Goal: Task Accomplishment & Management: Complete application form

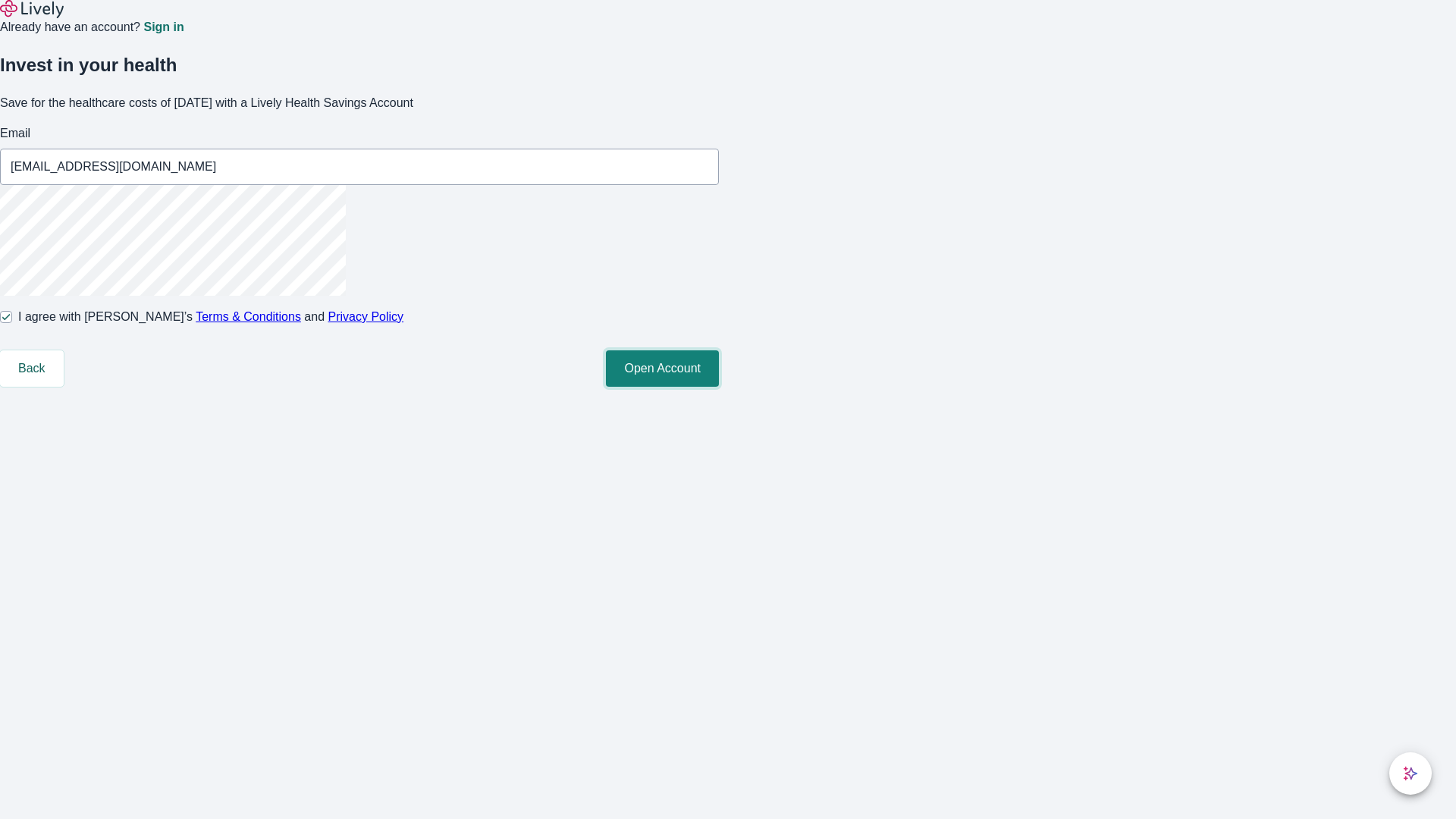
click at [719, 387] on button "Open Account" at bounding box center [662, 368] width 113 height 36
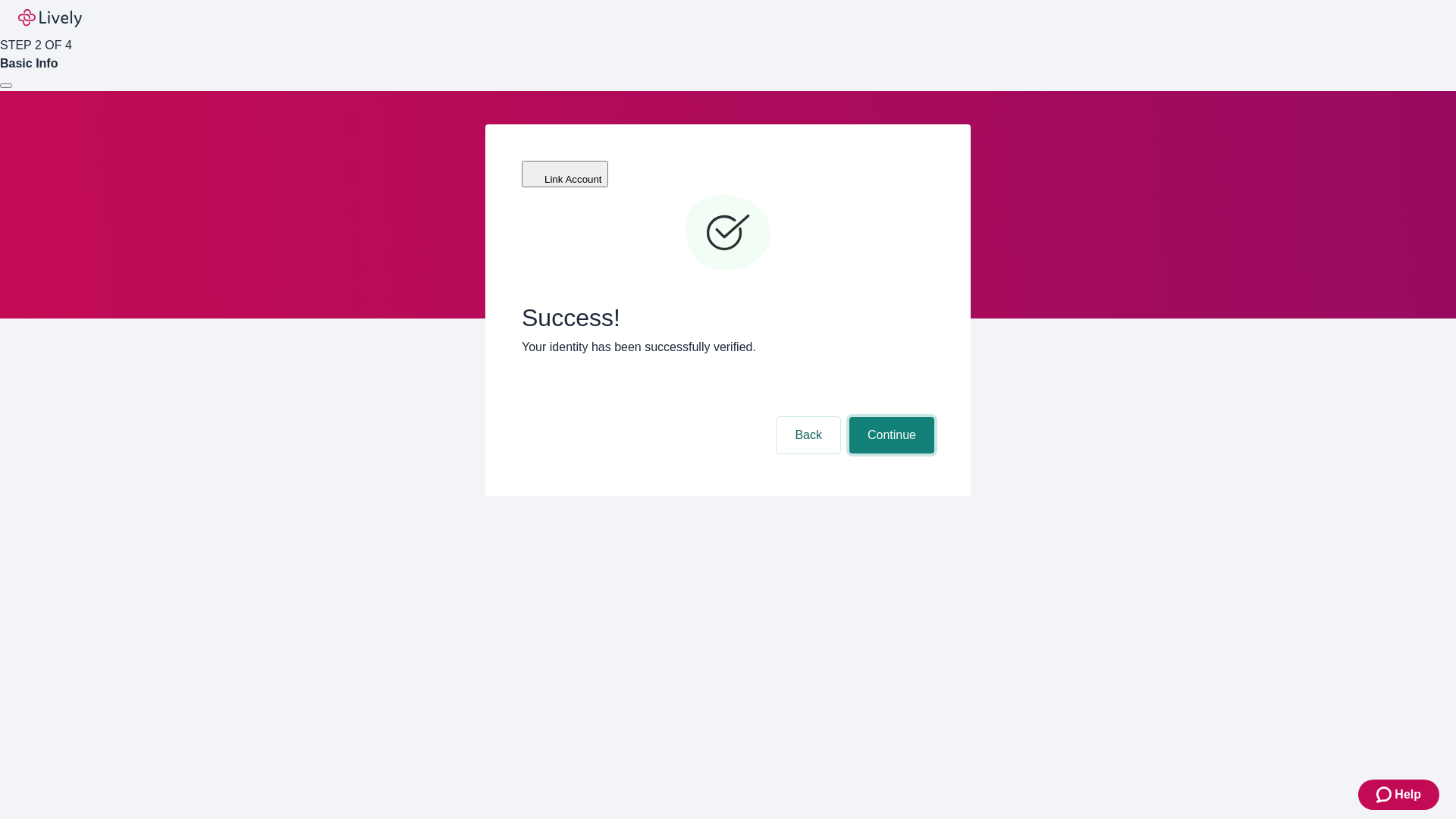
click at [890, 417] on button "Continue" at bounding box center [892, 435] width 85 height 36
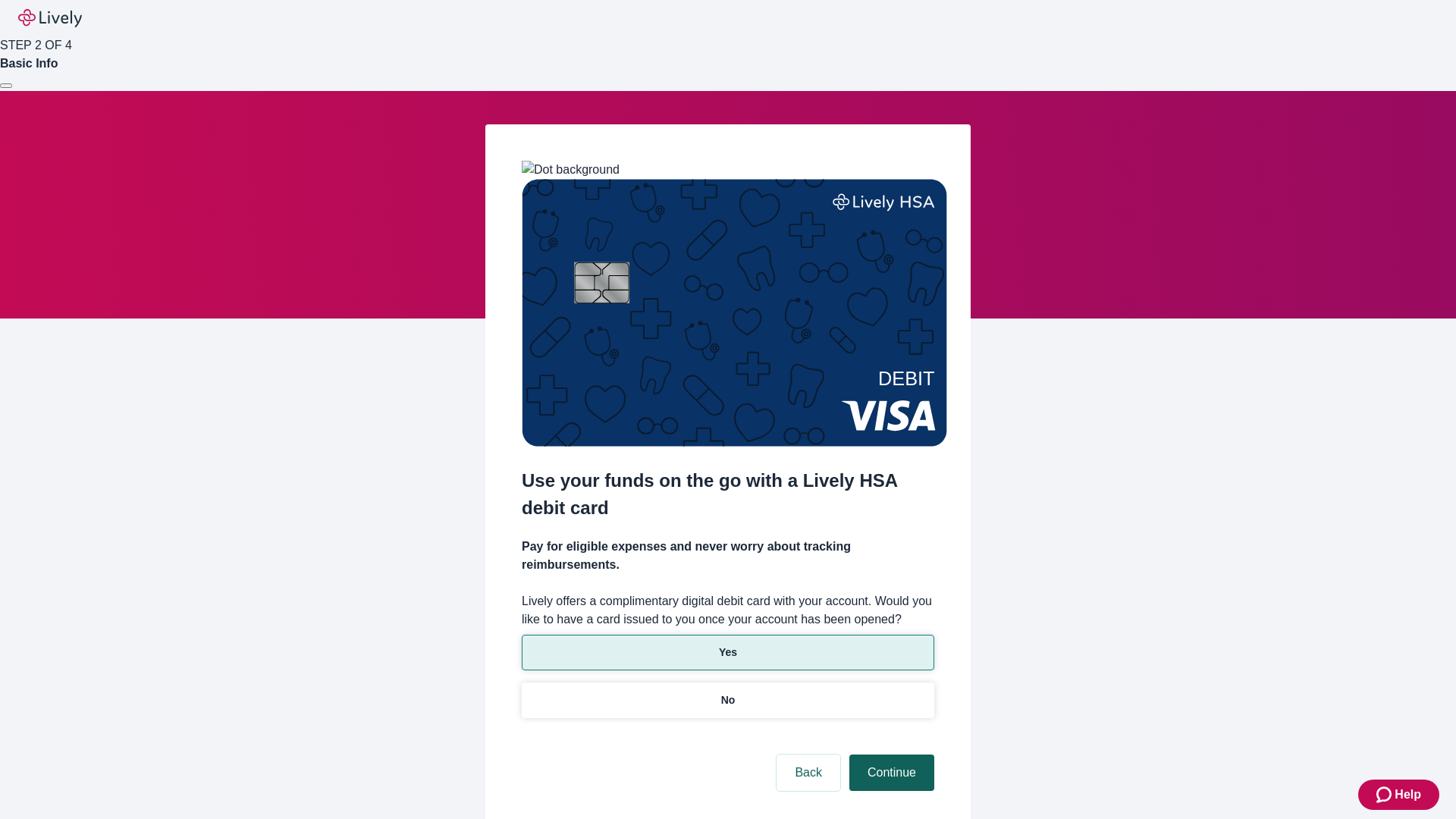
click at [728, 693] on p "No" at bounding box center [728, 700] width 15 height 16
click at [890, 754] on button "Continue" at bounding box center [892, 772] width 85 height 36
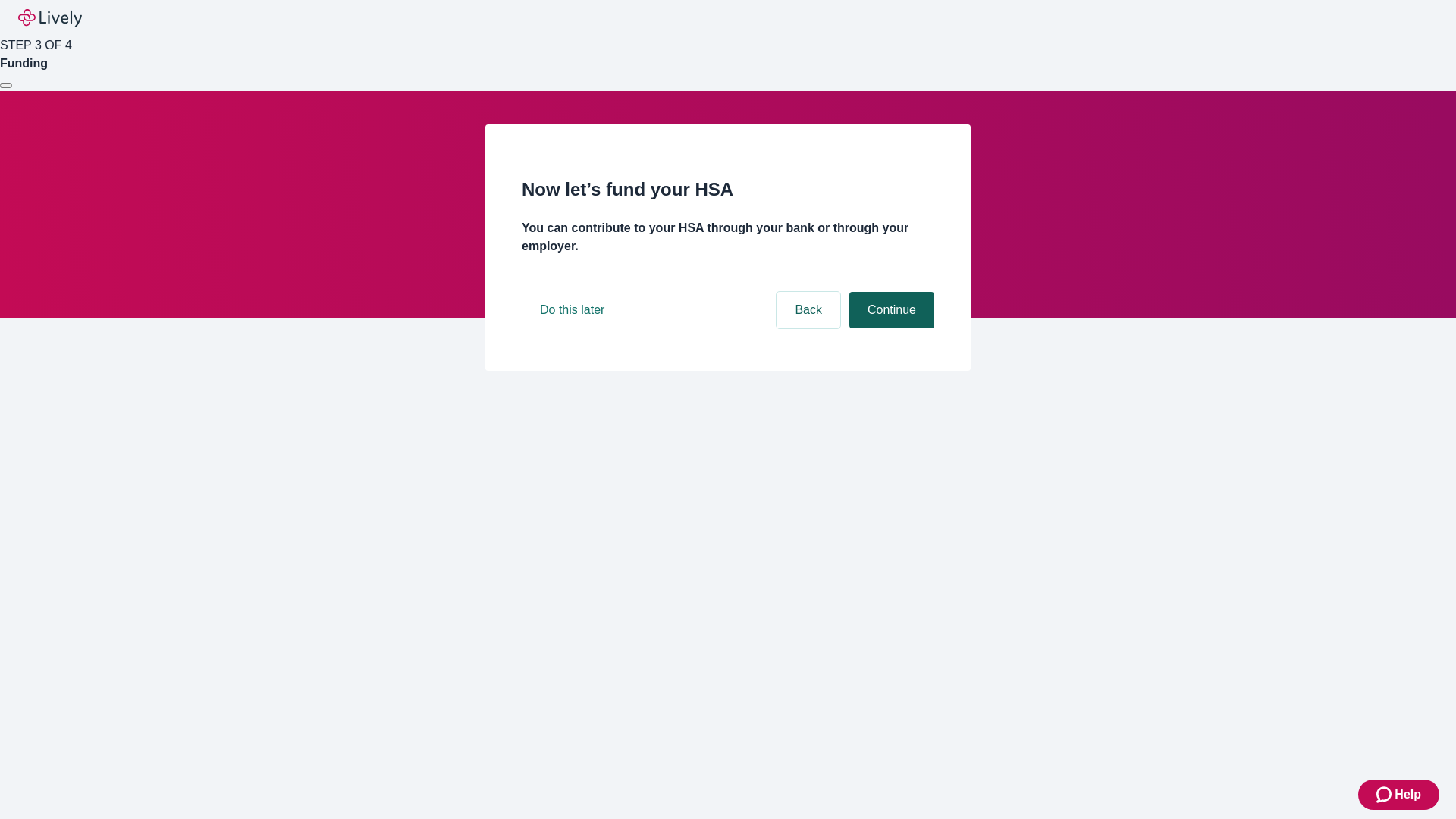
click at [890, 329] on button "Continue" at bounding box center [892, 309] width 85 height 36
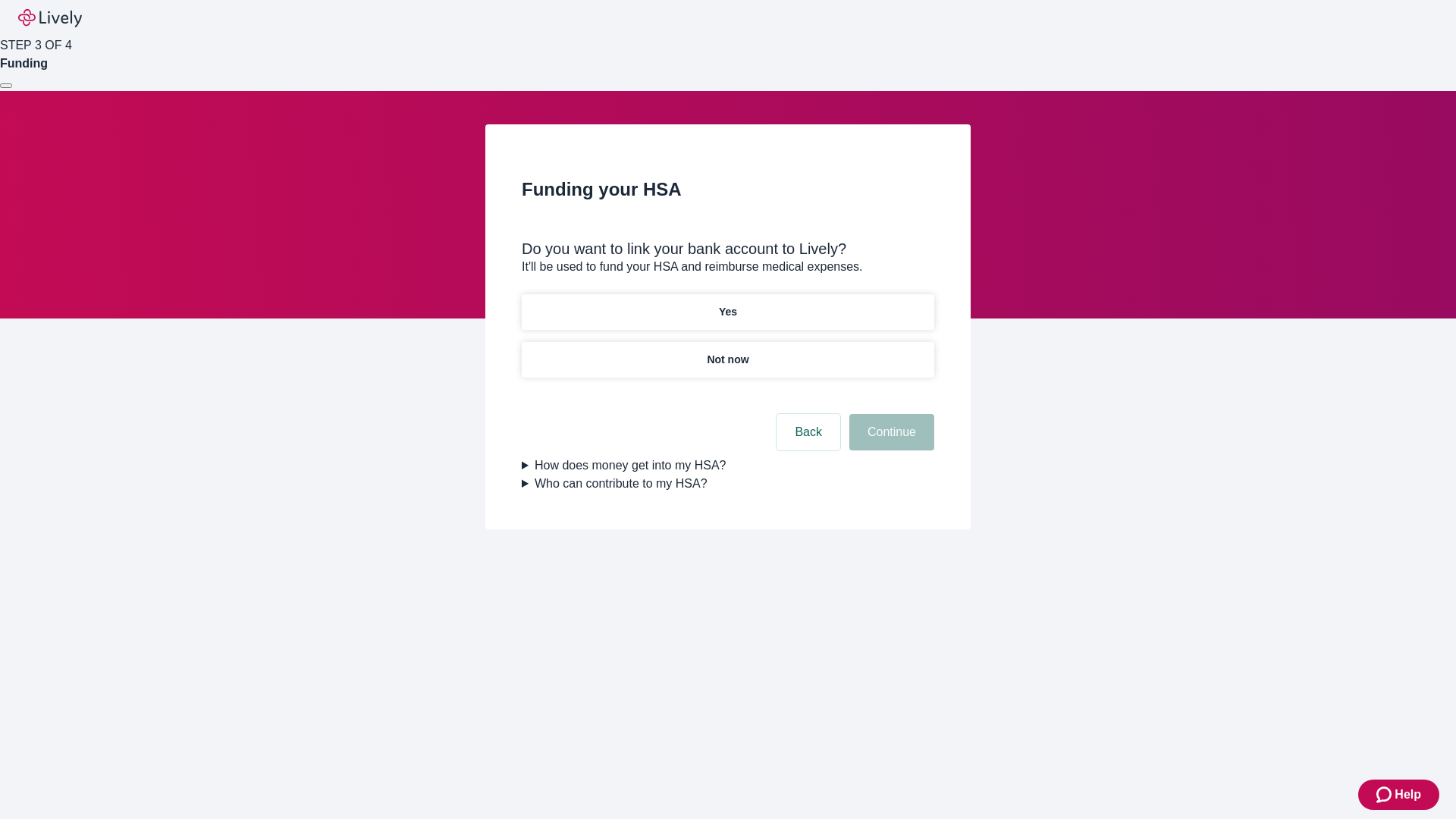
click at [728, 304] on p "Yes" at bounding box center [728, 311] width 18 height 16
click at [890, 415] on button "Continue" at bounding box center [892, 432] width 85 height 36
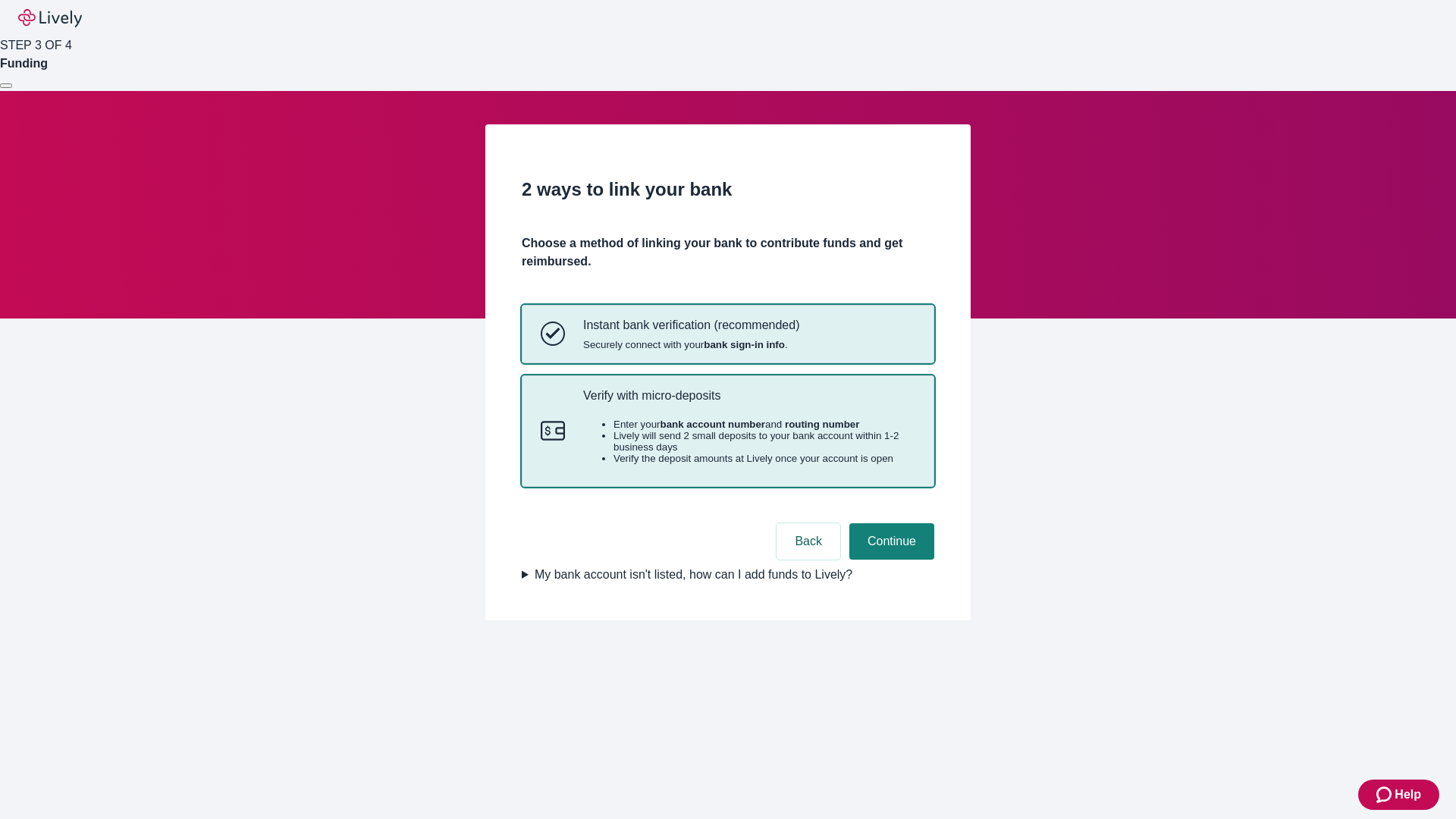
click at [749, 403] on p "Verify with micro-deposits" at bounding box center [750, 396] width 332 height 15
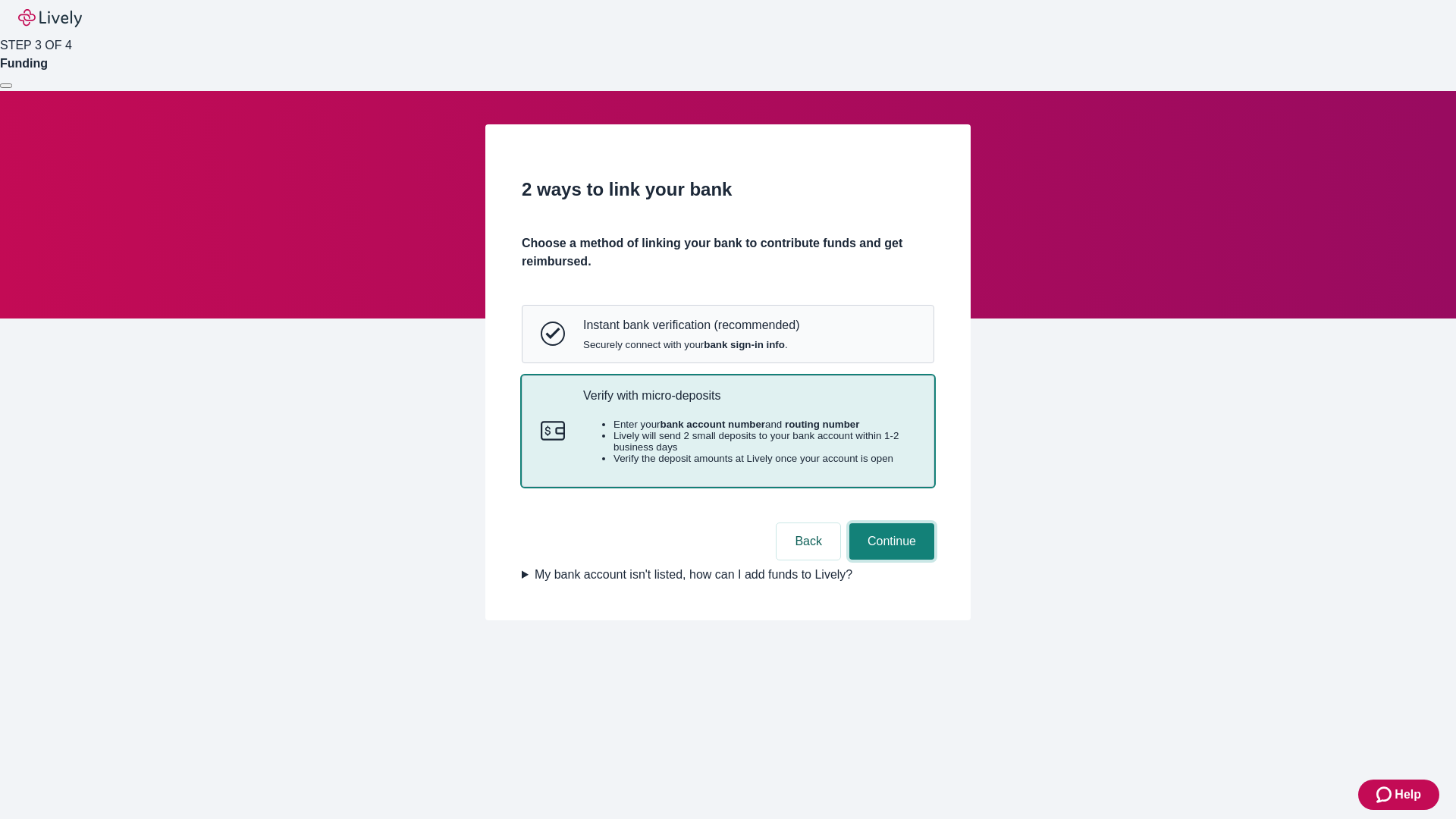
click at [890, 560] on button "Continue" at bounding box center [892, 541] width 85 height 36
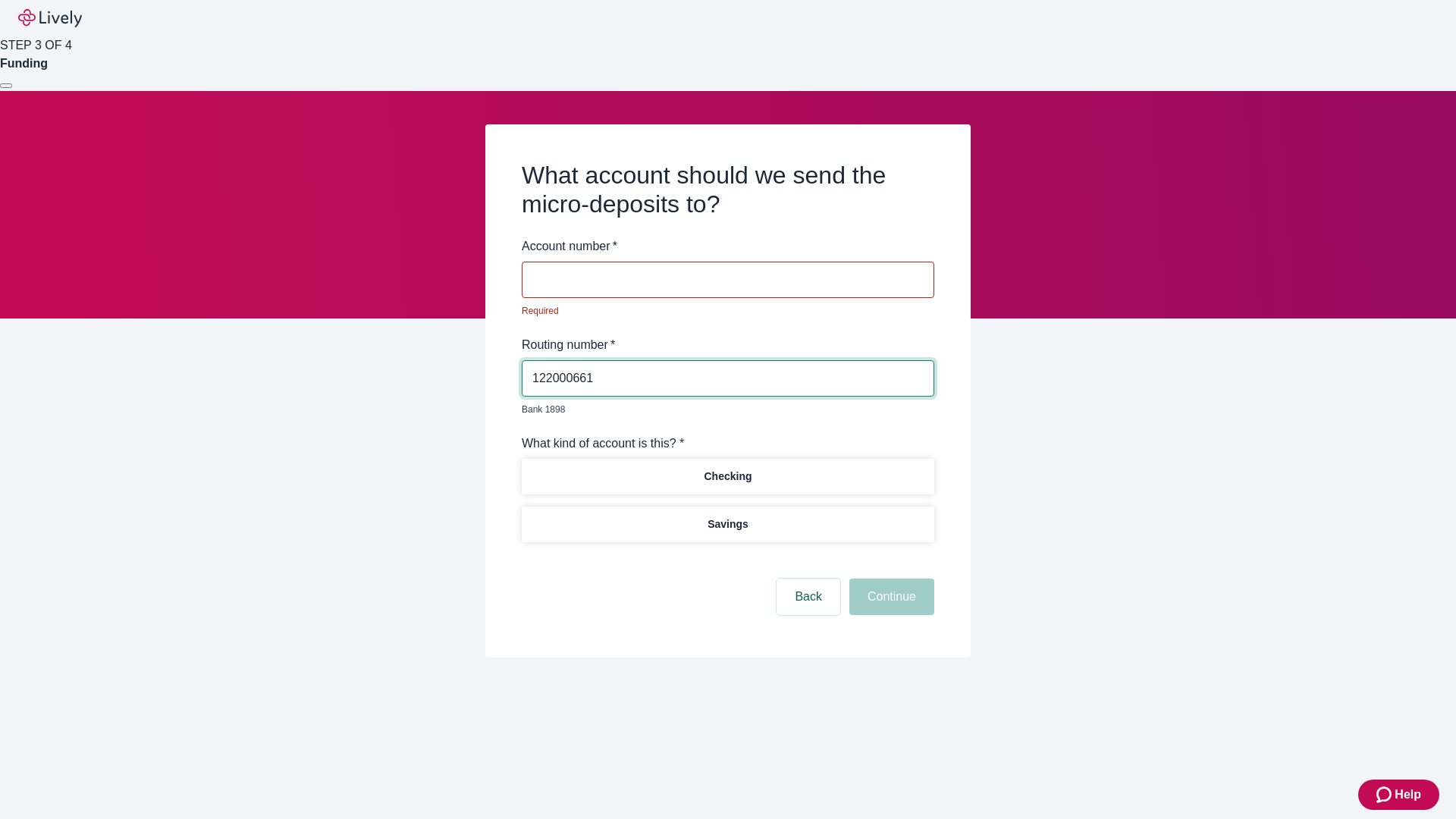
type input "122000661"
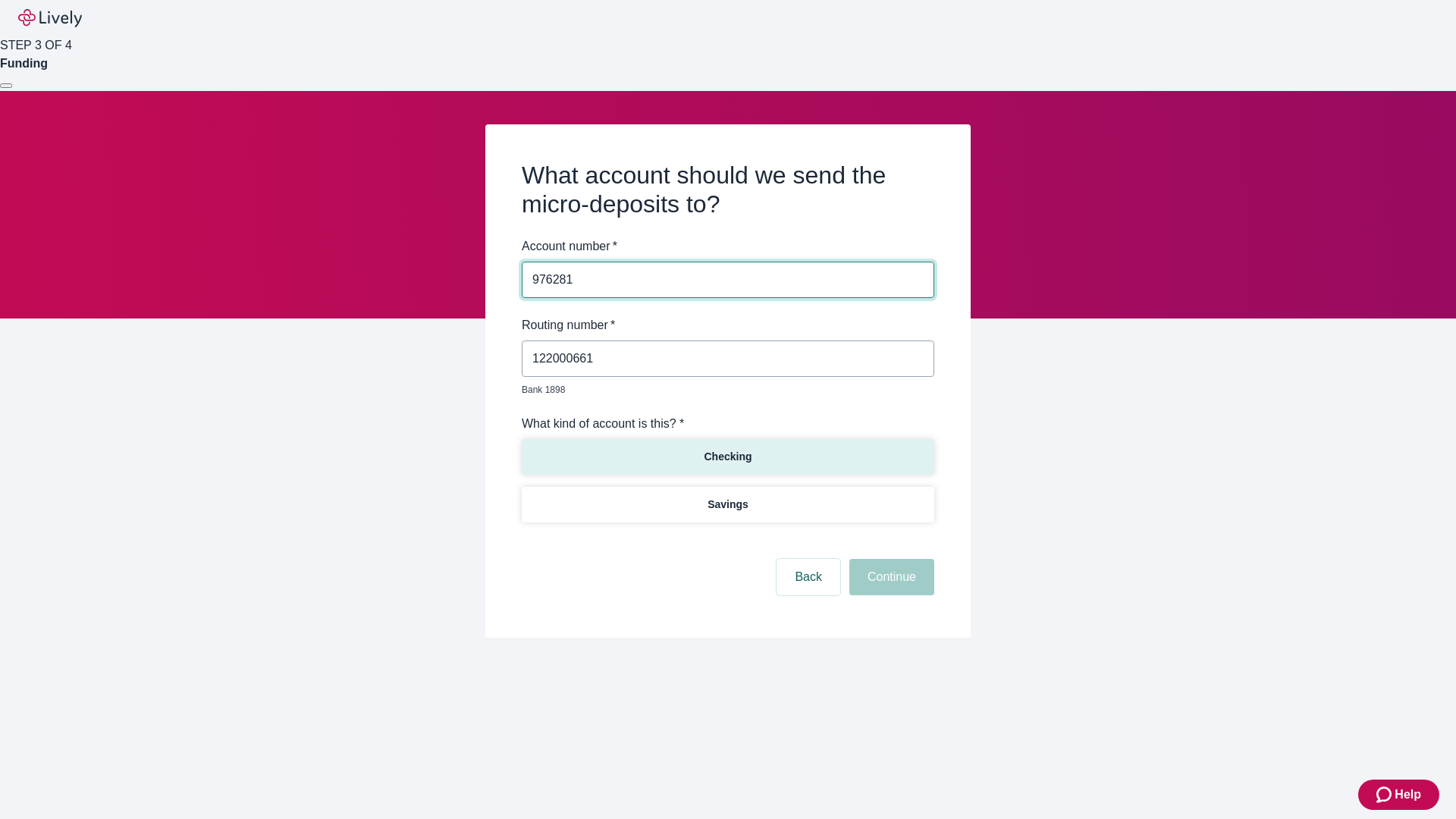
type input "976281"
click at [728, 449] on p "Checking" at bounding box center [728, 456] width 48 height 16
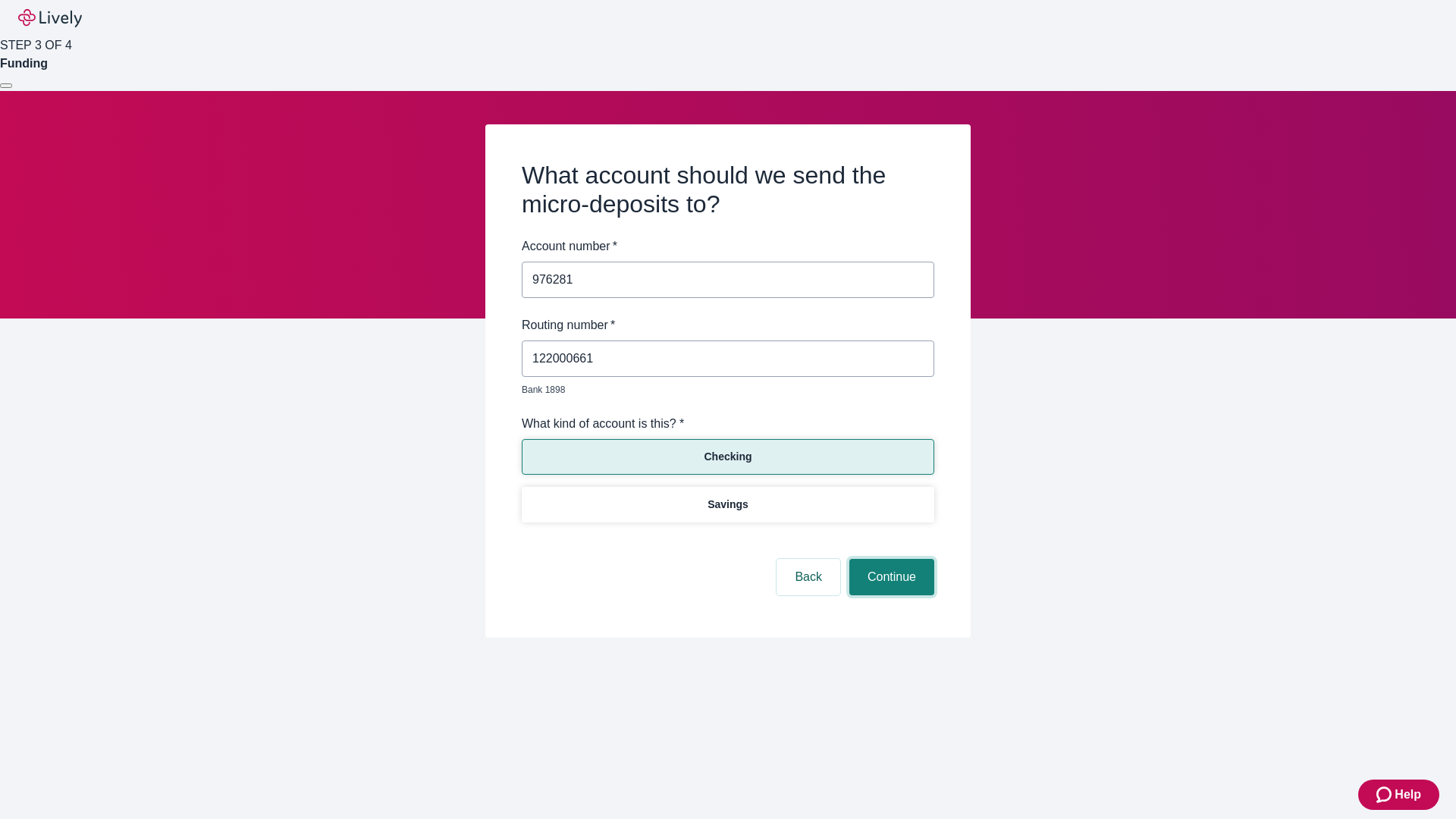
click at [890, 560] on button "Continue" at bounding box center [892, 576] width 85 height 36
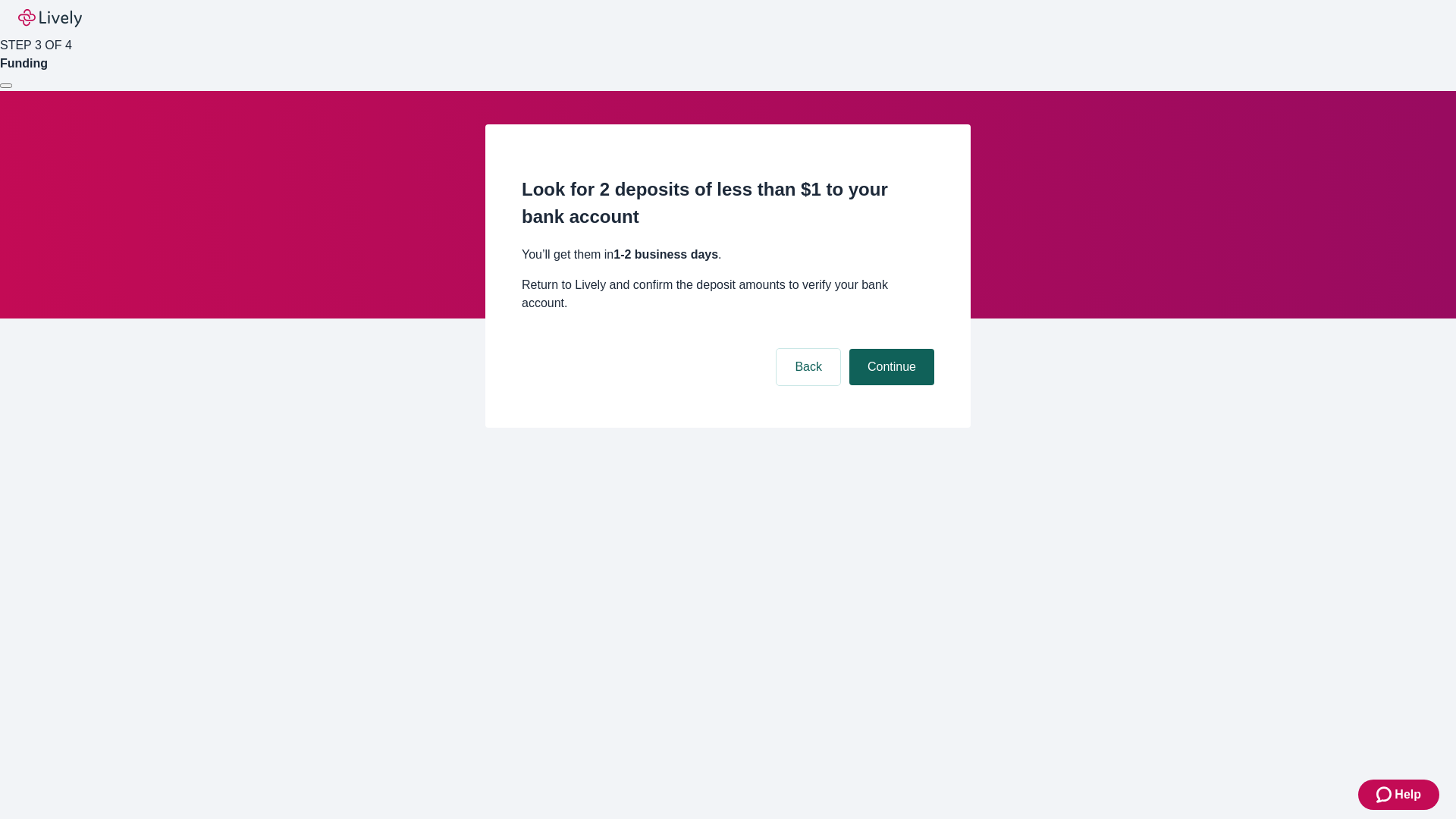
click at [890, 349] on button "Continue" at bounding box center [892, 367] width 85 height 36
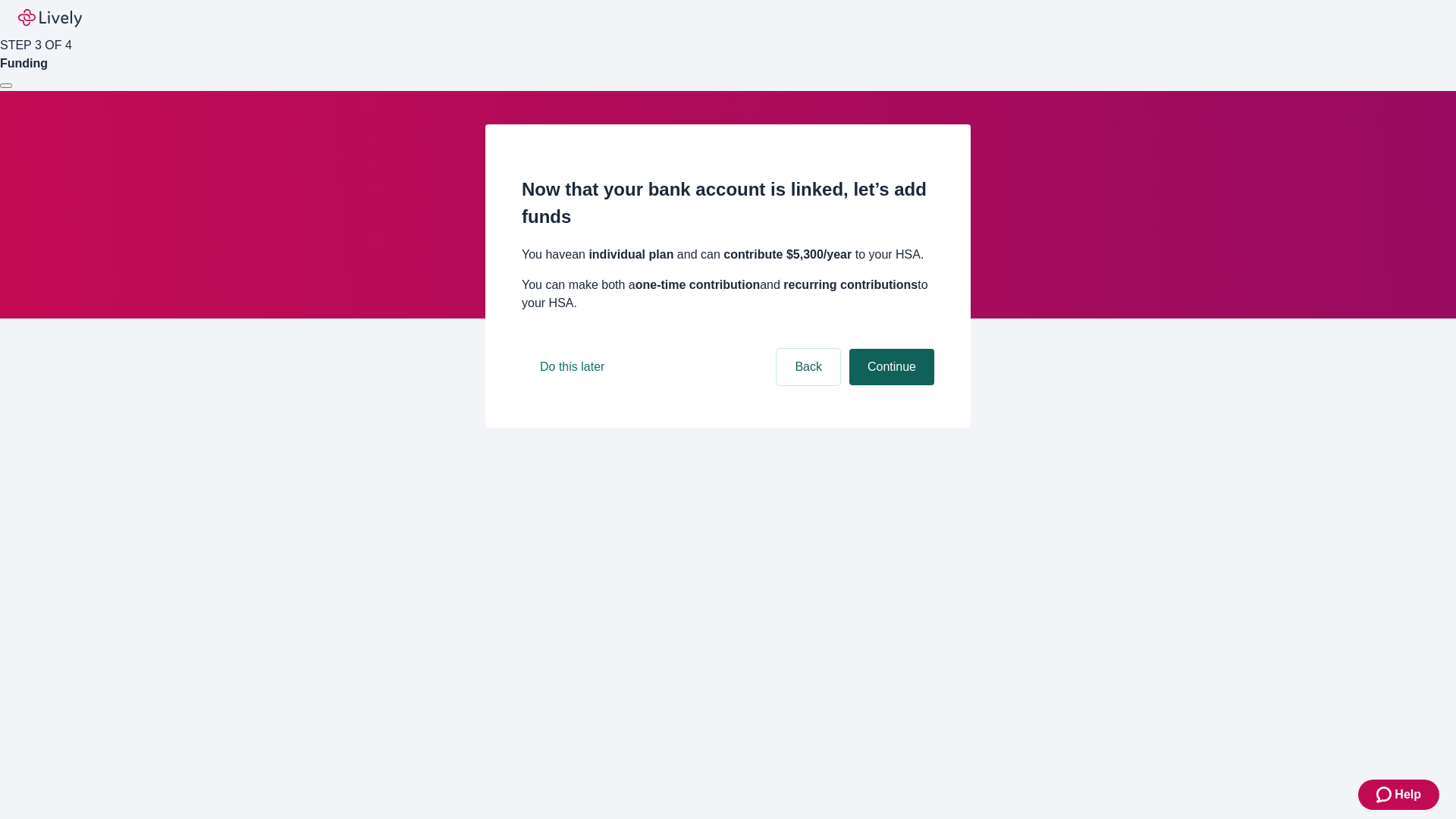
click at [890, 385] on button "Continue" at bounding box center [892, 367] width 85 height 36
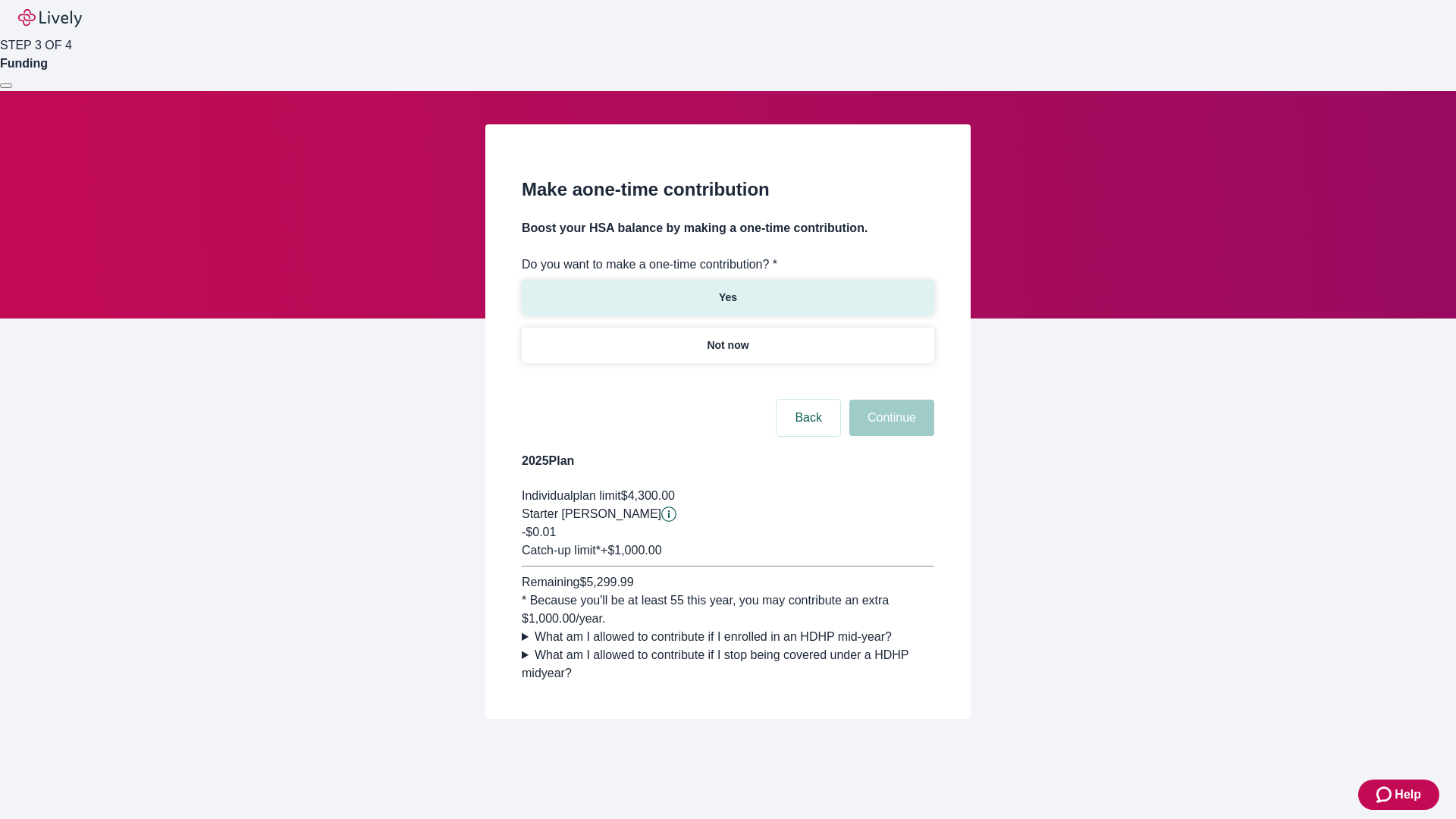
click at [728, 290] on p "Yes" at bounding box center [728, 297] width 18 height 16
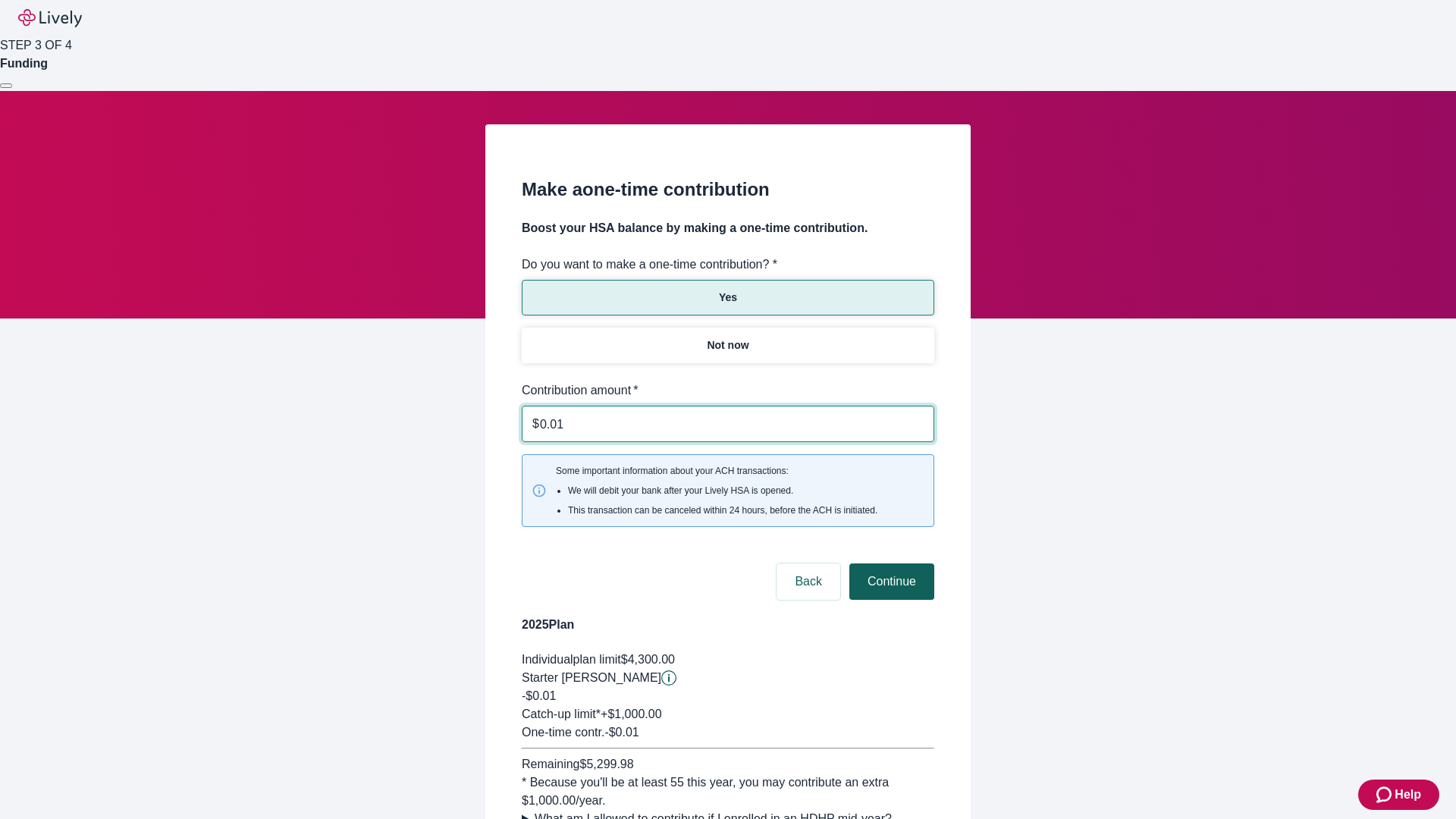
type input "0.01"
click at [890, 563] on button "Continue" at bounding box center [892, 581] width 85 height 36
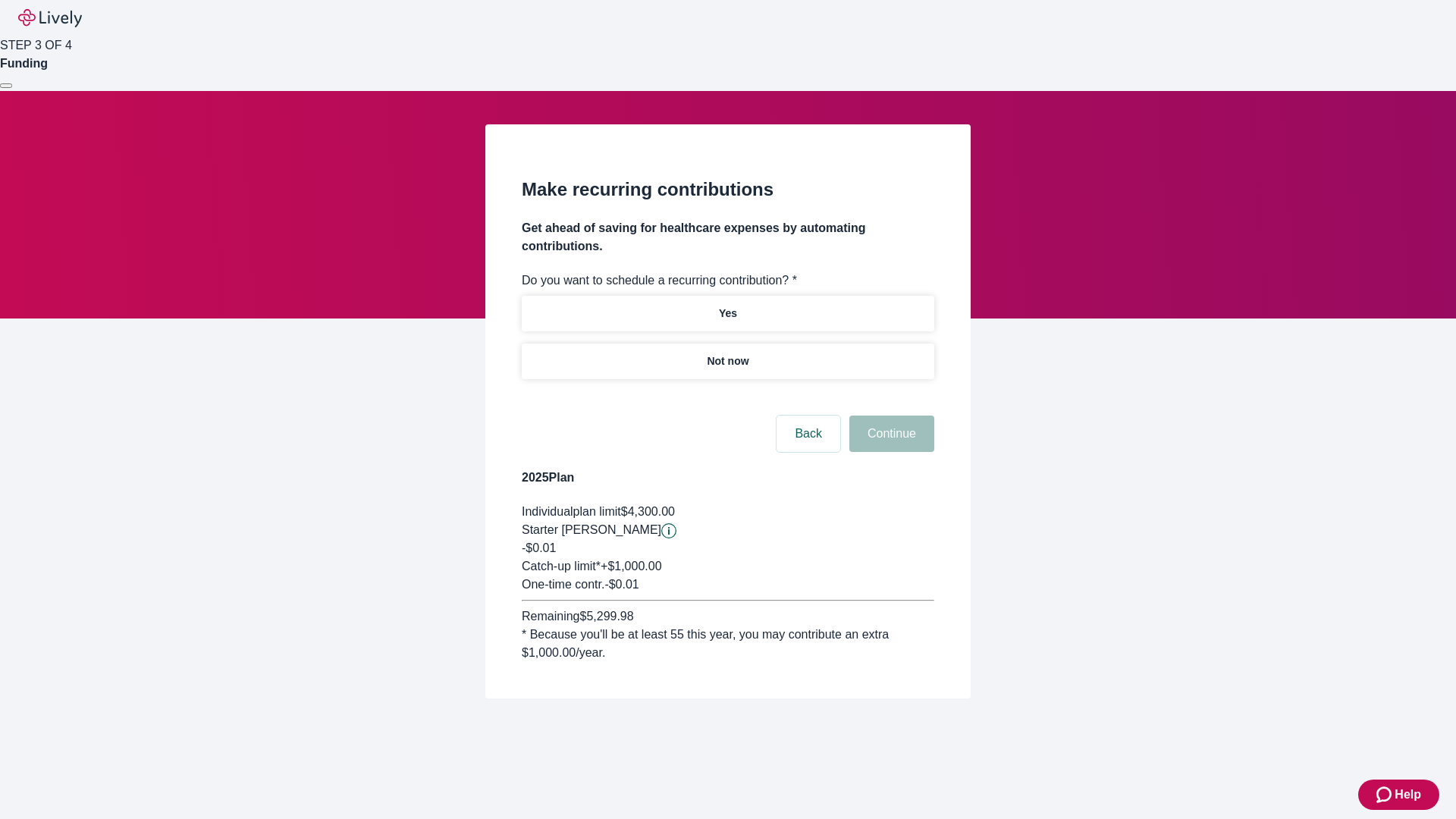
click at [728, 354] on p "Not now" at bounding box center [728, 361] width 42 height 16
click at [890, 416] on button "Continue" at bounding box center [892, 433] width 85 height 36
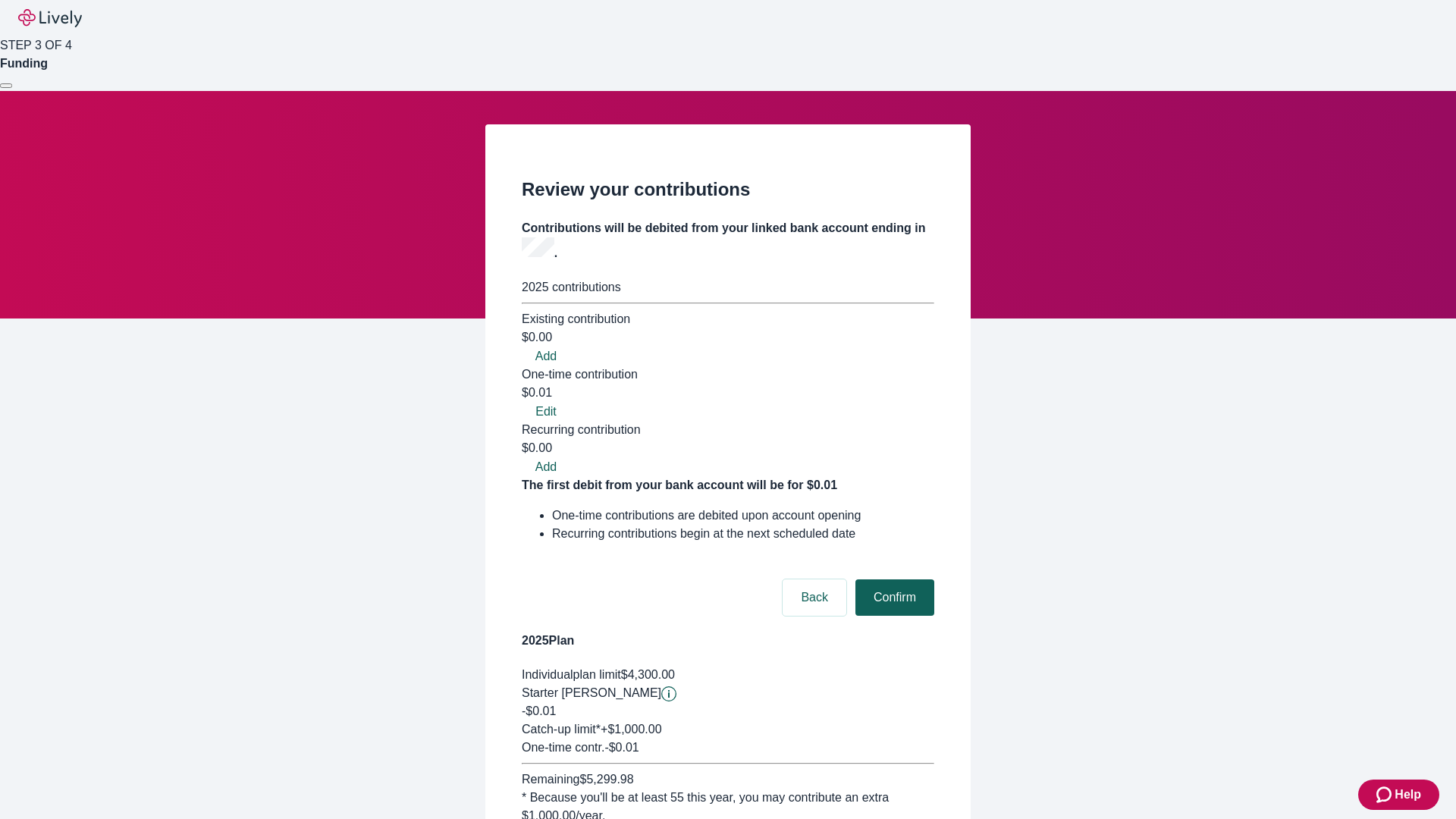
click at [893, 580] on button "Confirm" at bounding box center [895, 597] width 78 height 36
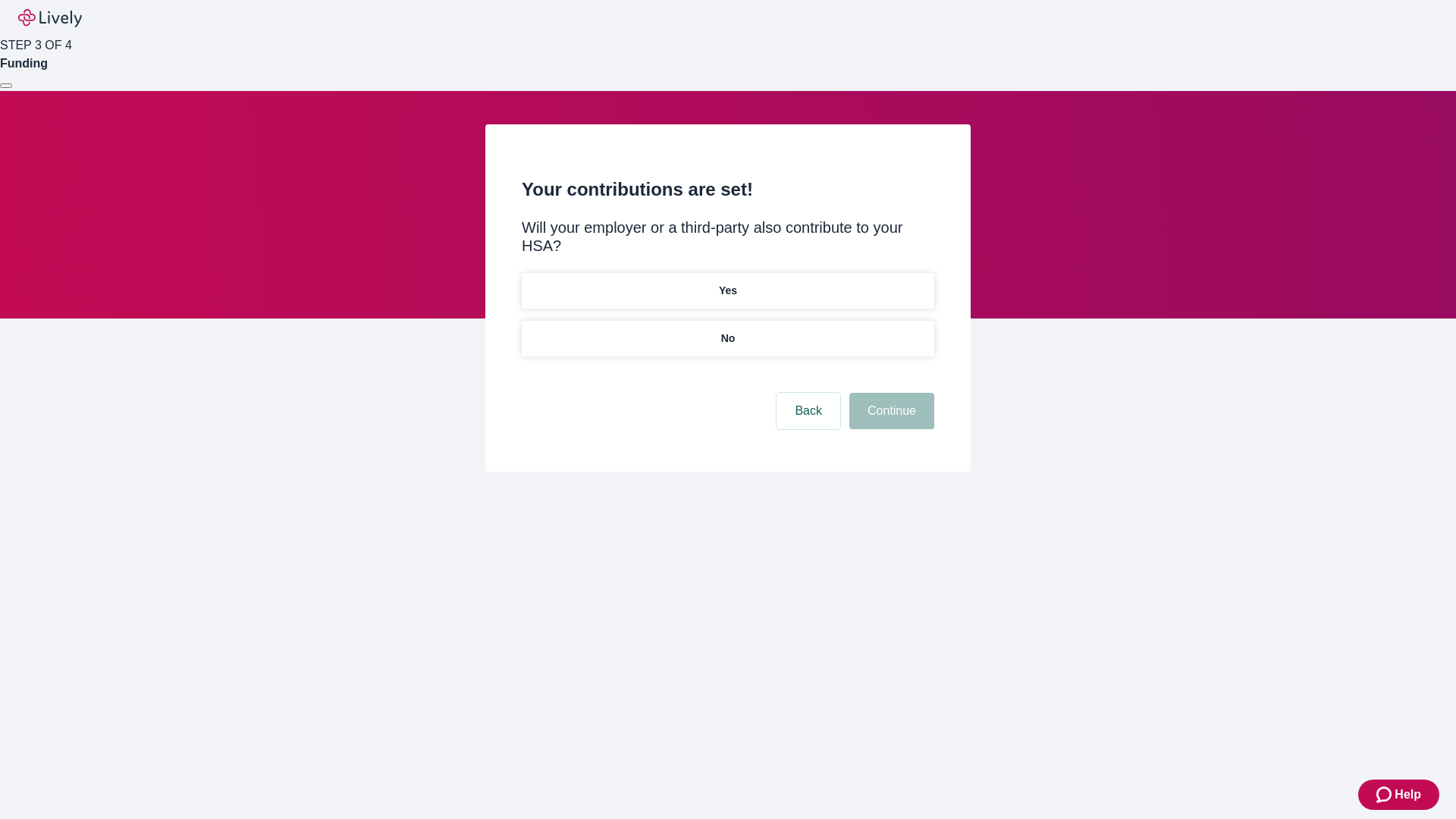
click at [728, 331] on p "No" at bounding box center [728, 338] width 15 height 16
click at [890, 393] on button "Continue" at bounding box center [892, 411] width 85 height 36
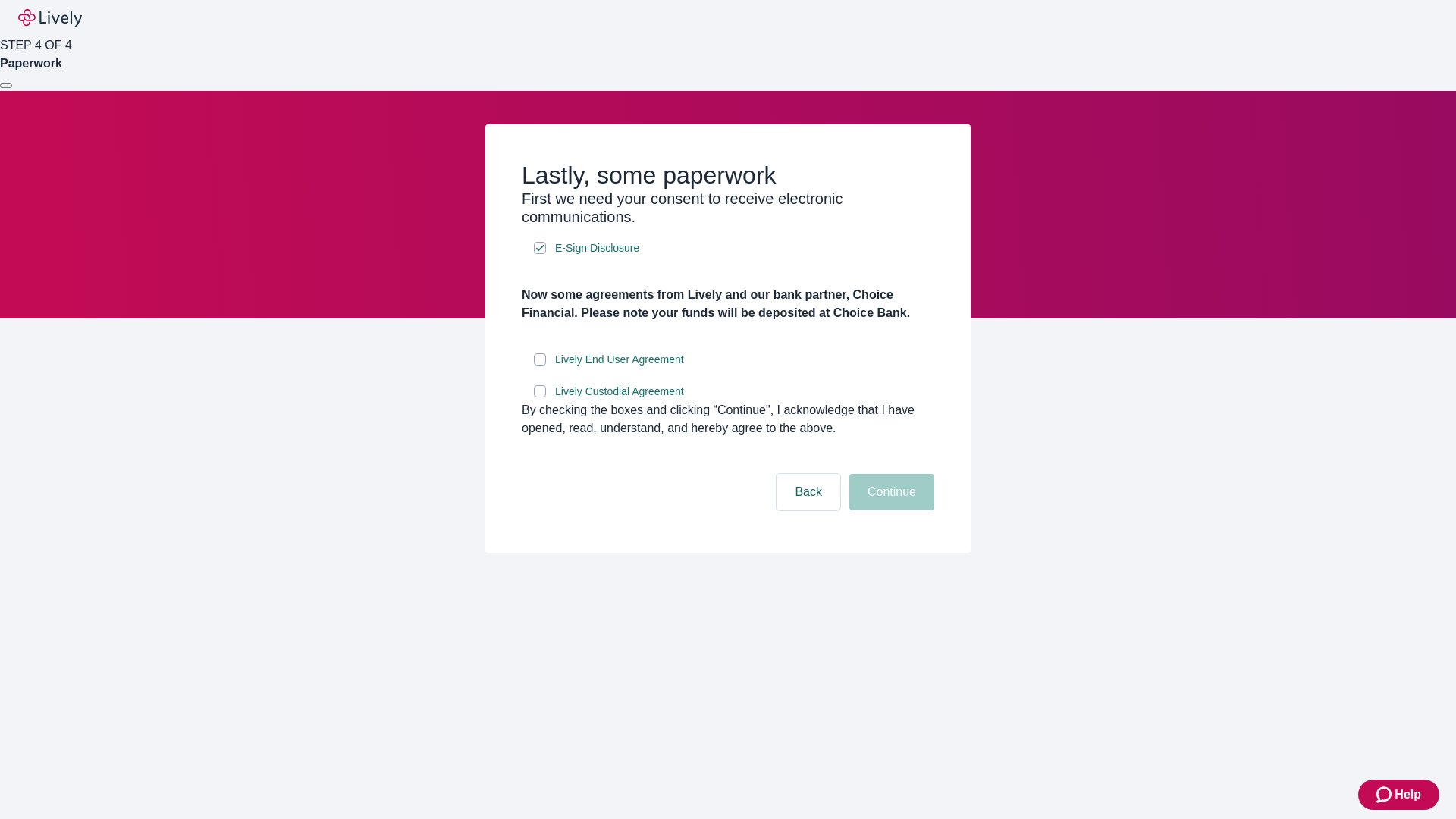
click at [540, 366] on input "Lively End User Agreement" at bounding box center [539, 359] width 12 height 12
checkbox input "true"
click at [540, 397] on input "Lively Custodial Agreement" at bounding box center [539, 391] width 12 height 12
checkbox input "true"
click at [890, 511] on button "Continue" at bounding box center [892, 491] width 85 height 36
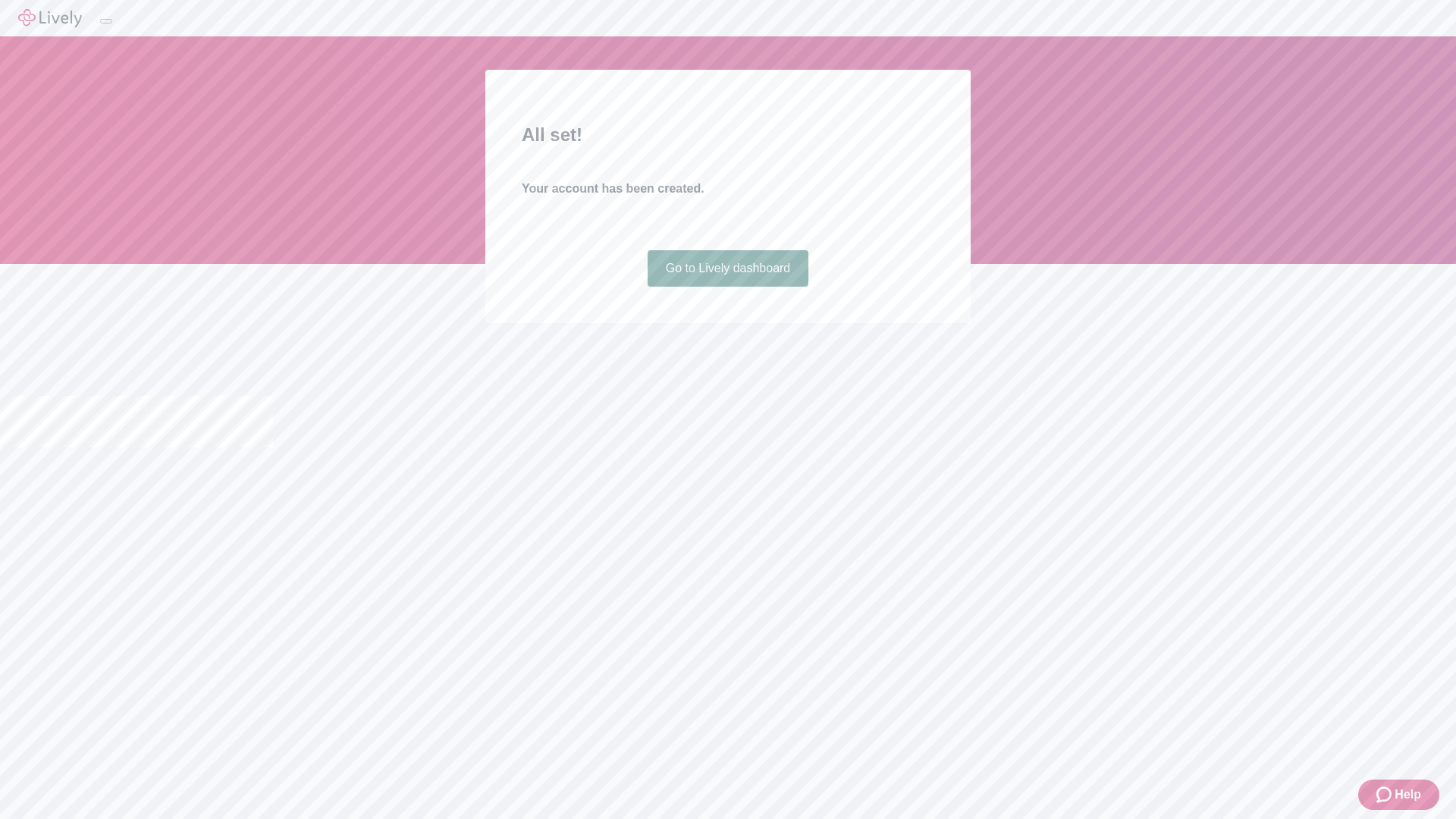
click at [728, 287] on link "Go to Lively dashboard" at bounding box center [728, 268] width 162 height 36
